Goal: Task Accomplishment & Management: Manage account settings

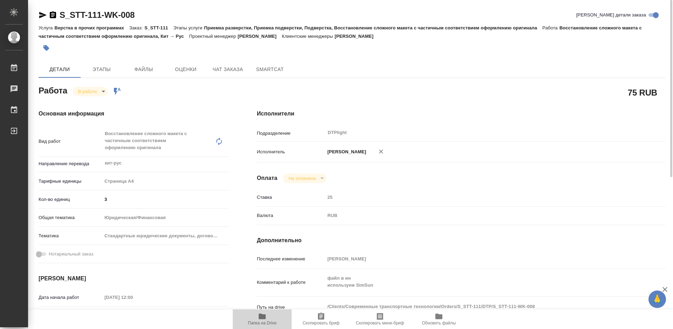
click at [265, 320] on icon "button" at bounding box center [262, 316] width 8 height 8
click at [93, 91] on body "🙏 .cls-1 fill:#fff; AWATERA Tretyakova Mariya Работы 0 Чаты График Выйти S_STT-…" at bounding box center [336, 164] width 673 height 329
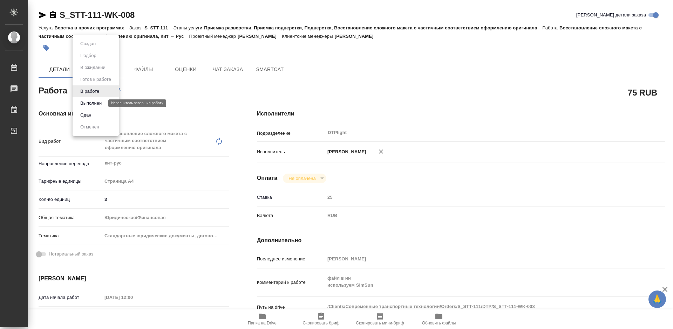
click at [98, 103] on button "Выполнен" at bounding box center [91, 103] width 26 height 8
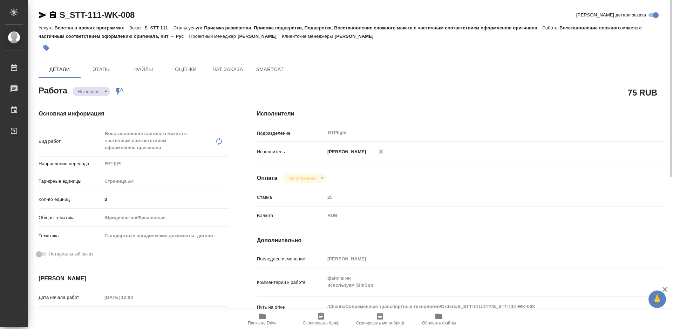
type textarea "x"
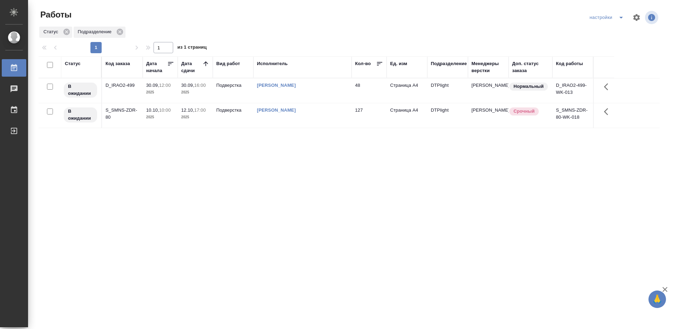
click at [115, 85] on div "D_IRAO2-499" at bounding box center [122, 85] width 34 height 7
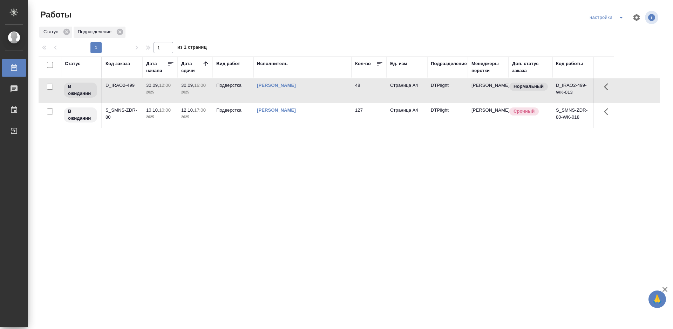
click at [115, 85] on div "D_IRAO2-499" at bounding box center [122, 85] width 34 height 7
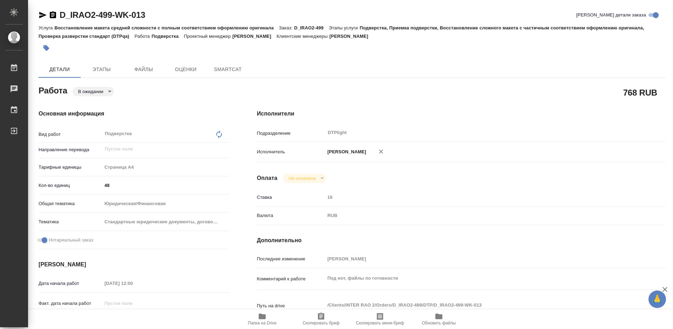
type textarea "x"
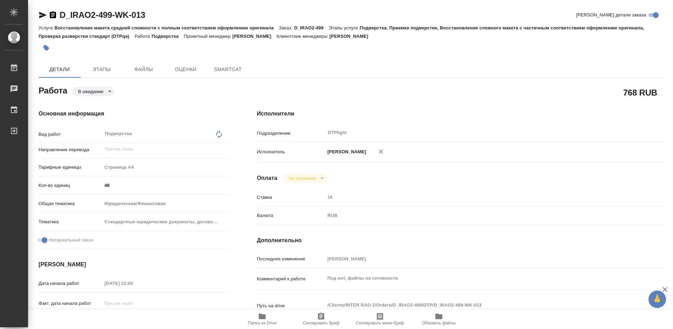
type textarea "x"
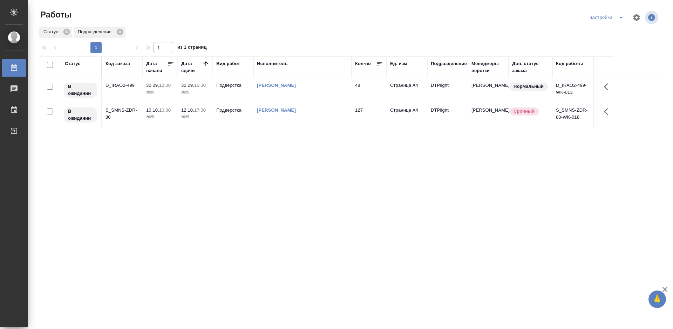
click at [350, 161] on div "Статус Код заказа Дата начала Дата сдачи Вид работ Исполнитель Кол-во Ед. изм П…" at bounding box center [349, 182] width 621 height 252
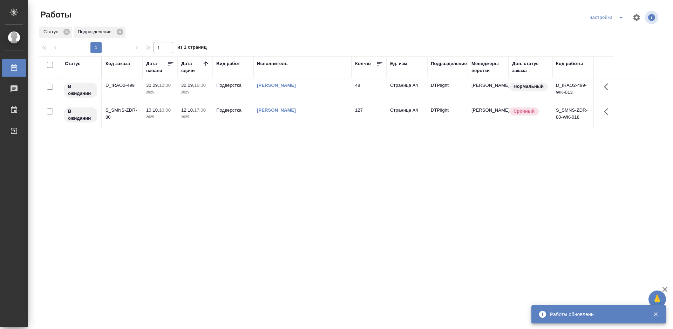
click at [227, 165] on div "Статус Код заказа Дата начала Дата сдачи Вид работ Исполнитель Кол-во Ед. изм П…" at bounding box center [349, 182] width 621 height 252
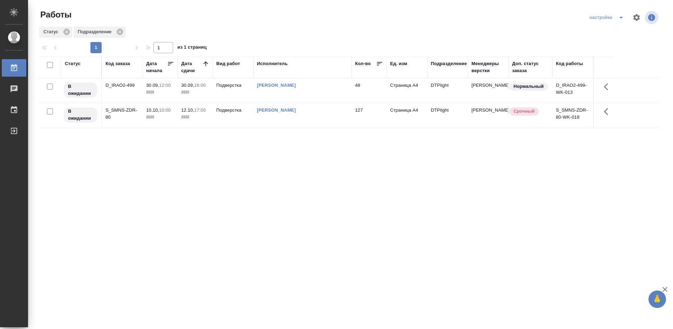
click at [126, 152] on div "Статус Код заказа Дата начала Дата сдачи Вид работ Исполнитель Кол-во Ед. изм П…" at bounding box center [349, 182] width 621 height 252
